Goal: Navigation & Orientation: Find specific page/section

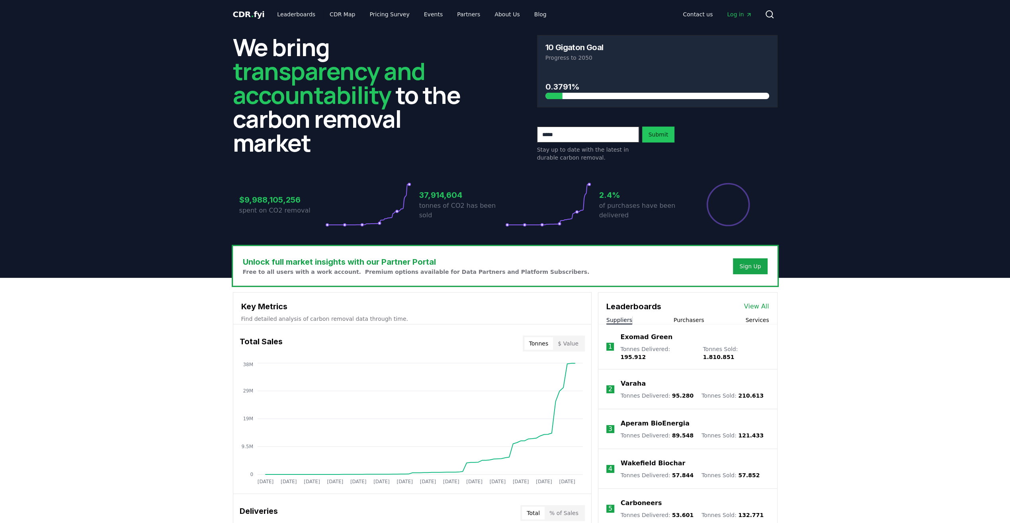
drag, startPoint x: 0, startPoint y: 0, endPoint x: 143, endPoint y: 144, distance: 202.8
click at [143, 144] on header "We bring transparency and accountability to the carbon removal market 10 Gigato…" at bounding box center [505, 153] width 1010 height 249
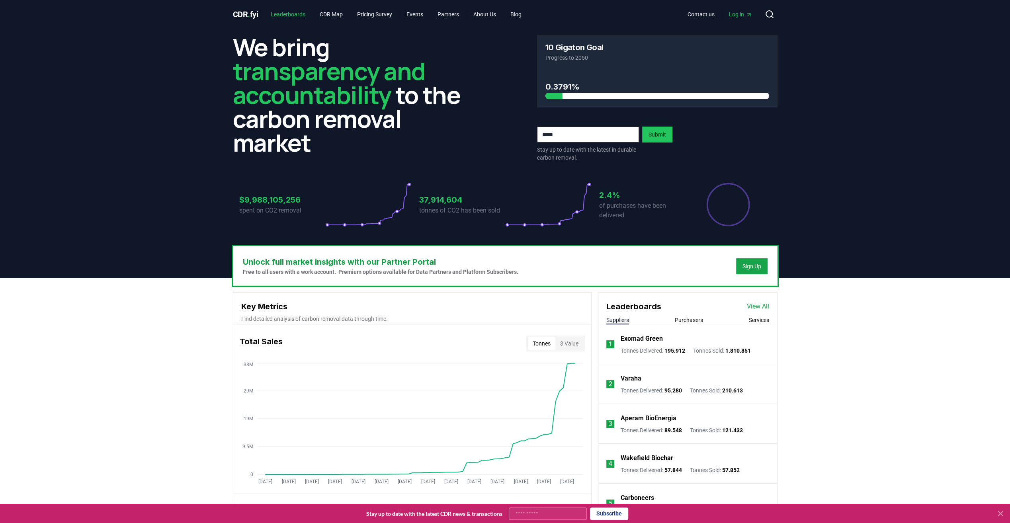
click at [283, 9] on link "Leaderboards" at bounding box center [287, 14] width 47 height 14
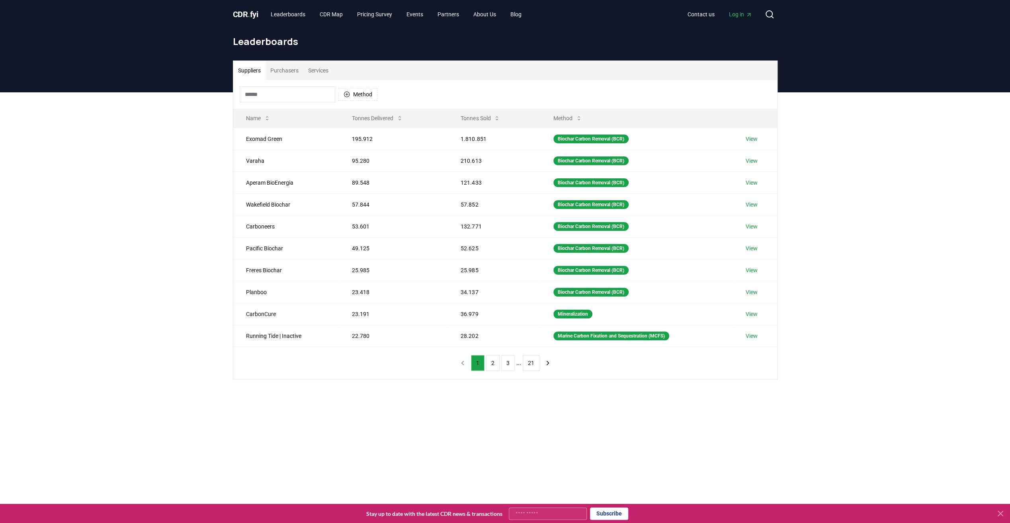
click at [286, 70] on button "Purchasers" at bounding box center [285, 70] width 38 height 19
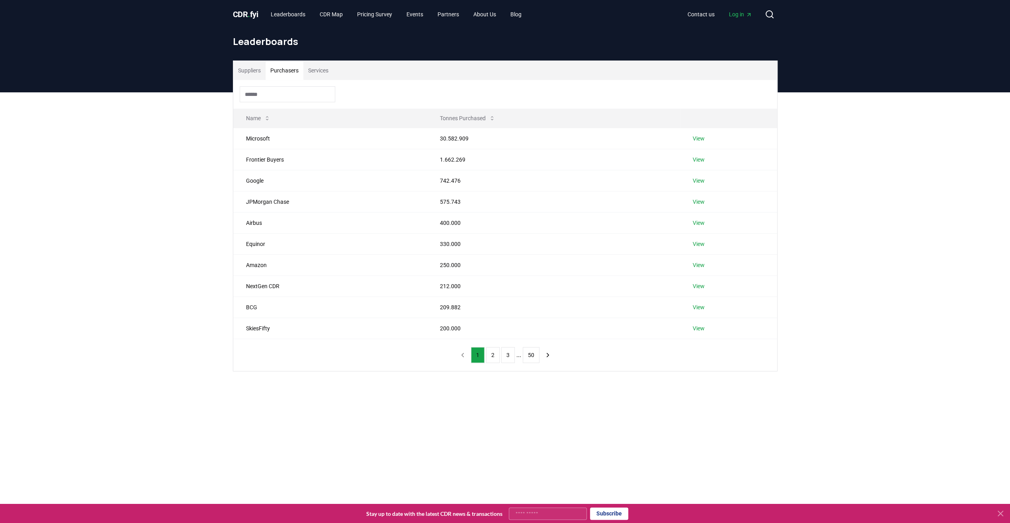
click at [317, 70] on button "Services" at bounding box center [318, 70] width 30 height 19
click at [132, 266] on div "Suppliers Purchasers Services Name Tonnes Facilitated Carbonfuture 1.522.639 Vi…" at bounding box center [505, 247] width 1010 height 311
